Goal: Information Seeking & Learning: Learn about a topic

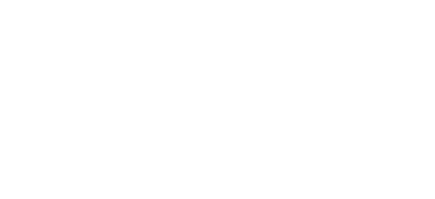
click at [142, 0] on html at bounding box center [217, 0] width 435 height 0
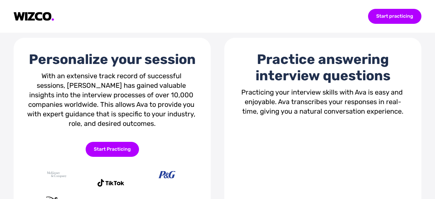
scroll to position [245, 0]
click at [136, 97] on div "With an extensive track record of successful sessions, [PERSON_NAME] has gained…" at bounding box center [112, 99] width 170 height 57
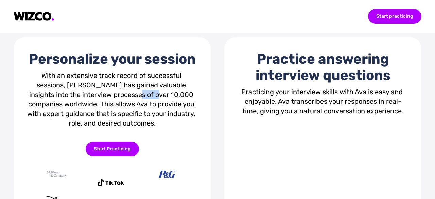
click at [136, 97] on div "With an extensive track record of successful sessions, [PERSON_NAME] has gained…" at bounding box center [112, 99] width 170 height 57
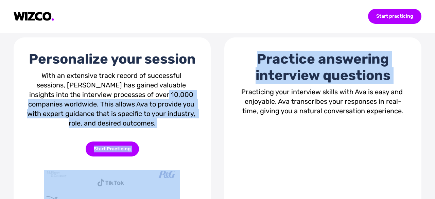
drag, startPoint x: 158, startPoint y: 98, endPoint x: 270, endPoint y: 109, distance: 113.1
click at [270, 109] on div "Personalize your session With an extensive track record of successful sessions,…" at bounding box center [218, 163] width 408 height 253
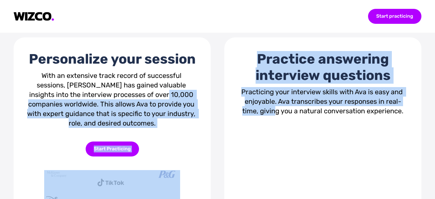
scroll to position [263, 0]
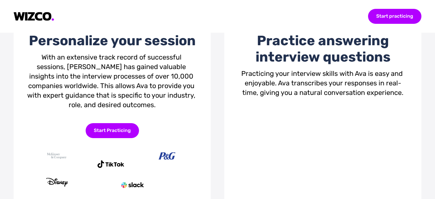
click at [277, 92] on div "Practicing your interview skills with Ava is easy and enjoyable. Ava transcribe…" at bounding box center [323, 83] width 170 height 29
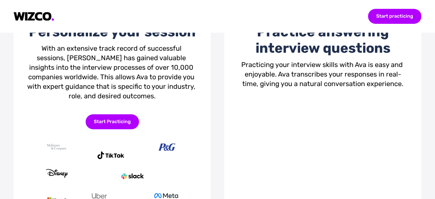
scroll to position [272, 0]
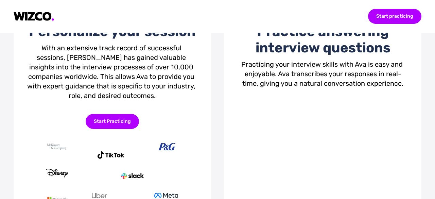
click at [311, 76] on div "Practicing your interview skills with Ava is easy and enjoyable. Ava transcribe…" at bounding box center [323, 74] width 170 height 29
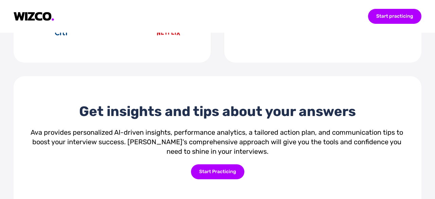
scroll to position [496, 0]
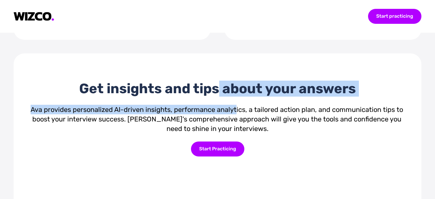
drag, startPoint x: 214, startPoint y: 113, endPoint x: 234, endPoint y: 134, distance: 29.6
click at [234, 134] on div "Get insights and tips about your answers Ava provides personalized AI-driven in…" at bounding box center [217, 132] width 381 height 103
click at [234, 133] on div "Ava provides personalized AI-driven insights, performance analytics, a tailored…" at bounding box center [217, 119] width 381 height 29
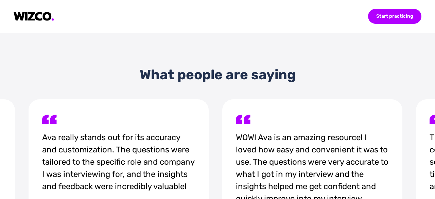
scroll to position [859, 0]
drag, startPoint x: 90, startPoint y: 102, endPoint x: 110, endPoint y: 114, distance: 23.2
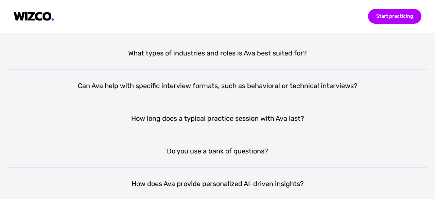
scroll to position [1224, 0]
